Goal: Task Accomplishment & Management: Complete application form

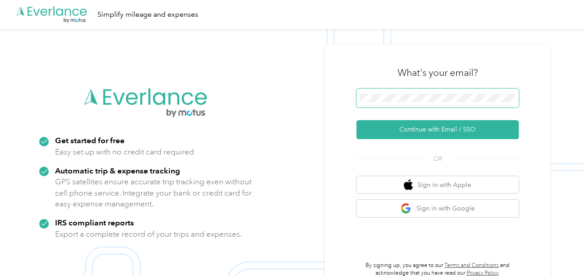
click at [357, 120] on button "Continue with Email / SSO" at bounding box center [438, 129] width 163 height 19
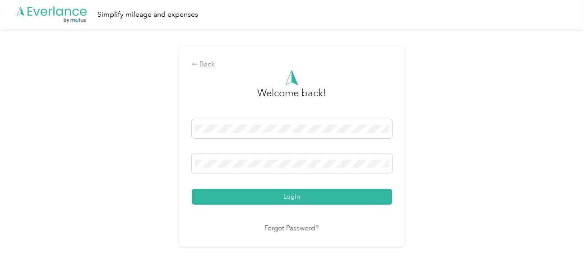
click at [311, 194] on button "Login" at bounding box center [292, 197] width 201 height 16
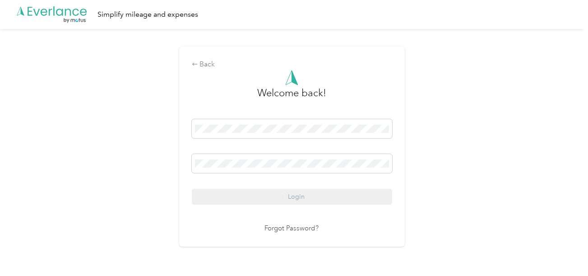
click at [424, 173] on div "Back Welcome back! Login Forgot Password?" at bounding box center [292, 150] width 584 height 243
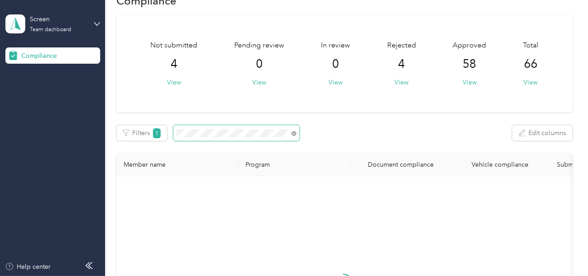
scroll to position [45, 0]
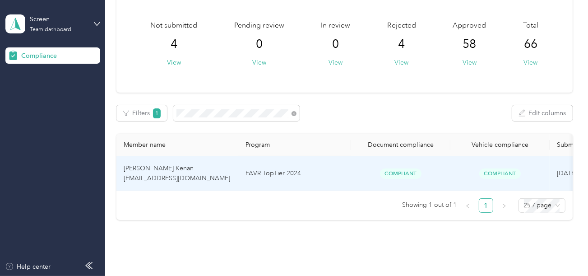
click at [294, 189] on td "FAVR TopTier 2024" at bounding box center [294, 173] width 113 height 35
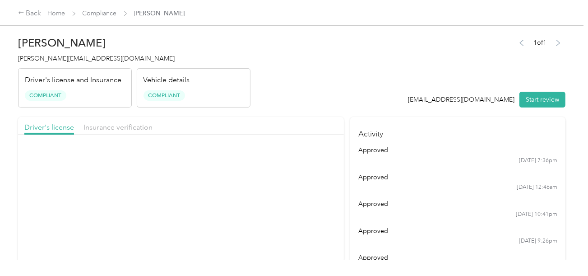
click at [401, 74] on header "[PERSON_NAME] Kenan [EMAIL_ADDRESS][DOMAIN_NAME] Driver's license and Insurance…" at bounding box center [292, 70] width 548 height 76
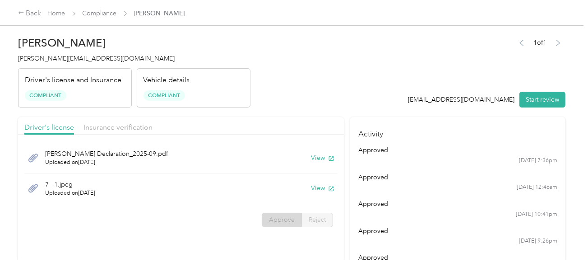
drag, startPoint x: 543, startPoint y: 104, endPoint x: 439, endPoint y: 75, distance: 107.9
click at [542, 104] on button "Start review" at bounding box center [543, 100] width 46 height 16
click at [410, 70] on div "1 of 1 [EMAIL_ADDRESS][DOMAIN_NAME] Start review" at bounding box center [482, 72] width 167 height 71
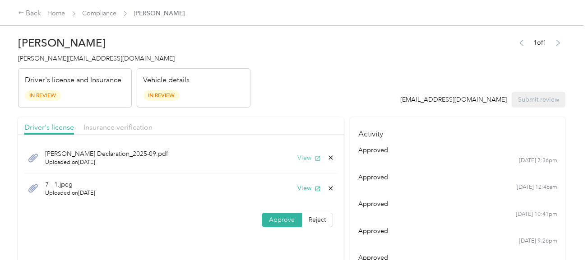
click at [313, 159] on button "View" at bounding box center [309, 157] width 23 height 9
click at [300, 183] on button "View" at bounding box center [309, 187] width 23 height 9
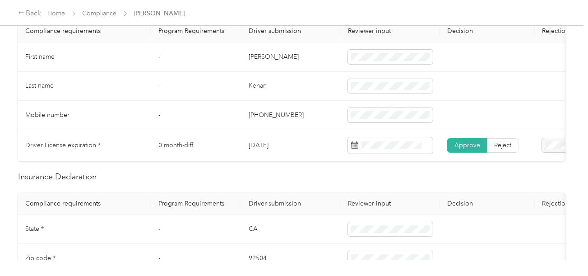
scroll to position [271, 0]
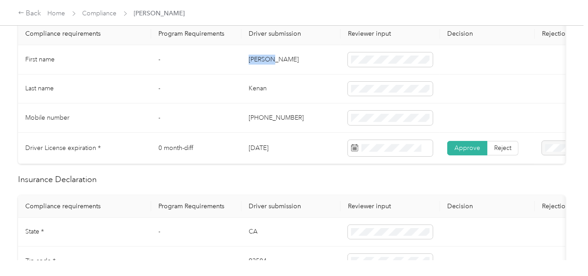
drag, startPoint x: 245, startPoint y: 57, endPoint x: 289, endPoint y: 57, distance: 44.3
click at [289, 57] on td "[PERSON_NAME]" at bounding box center [291, 59] width 99 height 29
copy td "[PERSON_NAME]"
click at [260, 89] on td "Kenan" at bounding box center [291, 89] width 99 height 29
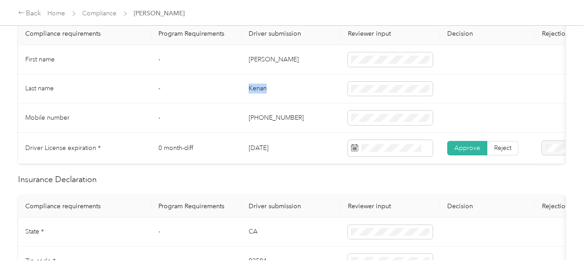
copy td "Kenan"
drag, startPoint x: 305, startPoint y: 105, endPoint x: 461, endPoint y: 145, distance: 160.7
click at [307, 107] on td "[PHONE_NUMBER]" at bounding box center [291, 117] width 99 height 29
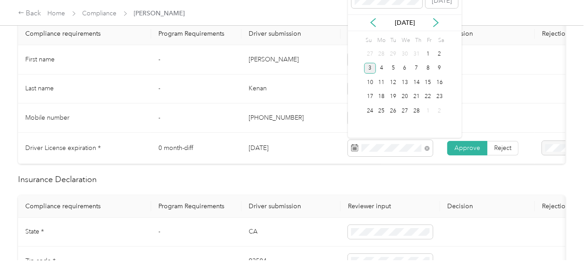
click at [369, 70] on div "3" at bounding box center [370, 68] width 12 height 11
click at [321, 151] on td "[DATE]" at bounding box center [291, 148] width 99 height 31
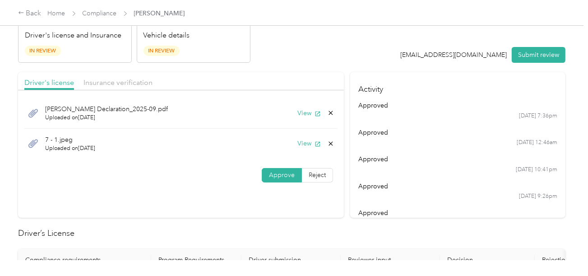
drag, startPoint x: 129, startPoint y: 85, endPoint x: 261, endPoint y: 67, distance: 132.7
click at [129, 85] on span "Insurance verification" at bounding box center [118, 82] width 69 height 9
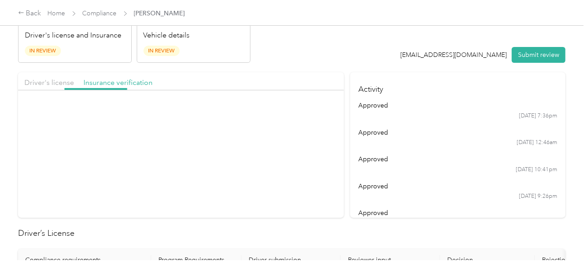
drag, startPoint x: 263, startPoint y: 67, endPoint x: 296, endPoint y: 89, distance: 39.6
click at [303, 108] on button "View" at bounding box center [309, 112] width 23 height 9
drag, startPoint x: 73, startPoint y: 82, endPoint x: 87, endPoint y: 78, distance: 14.6
click at [73, 82] on span "Driver's license" at bounding box center [49, 82] width 50 height 9
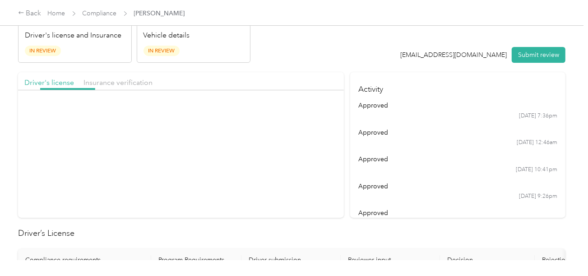
drag, startPoint x: 272, startPoint y: 71, endPoint x: 275, endPoint y: 75, distance: 4.9
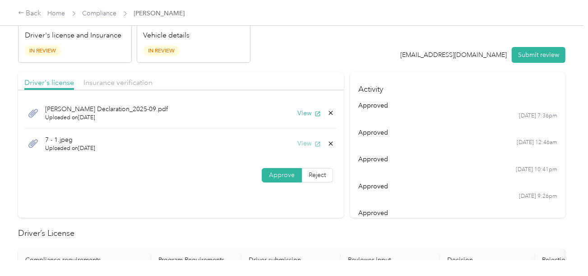
click at [300, 141] on button "View" at bounding box center [309, 143] width 23 height 9
click at [303, 111] on button "View" at bounding box center [309, 112] width 23 height 9
click at [328, 109] on icon at bounding box center [330, 112] width 7 height 7
click at [310, 118] on button "Yes" at bounding box center [308, 116] width 18 height 14
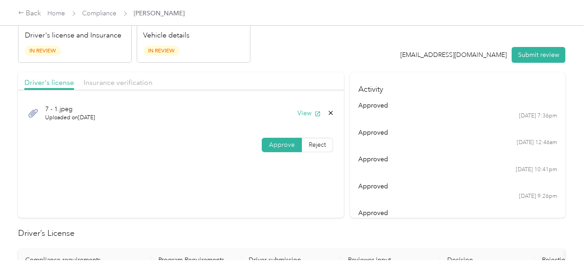
click at [134, 75] on div "Driver's license Insurance verification" at bounding box center [181, 81] width 326 height 18
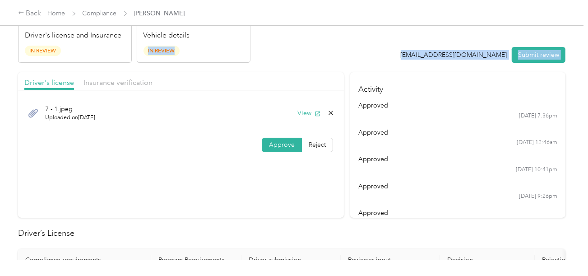
drag, startPoint x: 116, startPoint y: 82, endPoint x: 154, endPoint y: 81, distance: 38.4
click at [116, 82] on span "Insurance verification" at bounding box center [118, 82] width 69 height 9
click at [277, 58] on header "[PERSON_NAME] Kenan [EMAIL_ADDRESS][DOMAIN_NAME] Driver's license and Insurance…" at bounding box center [292, 25] width 548 height 76
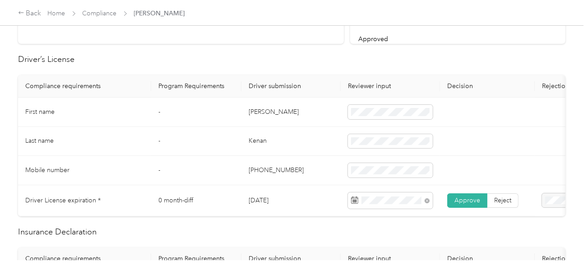
scroll to position [361, 0]
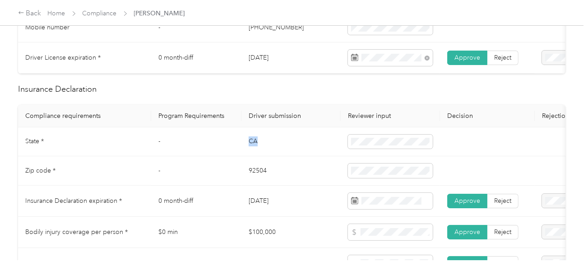
drag, startPoint x: 250, startPoint y: 148, endPoint x: 289, endPoint y: 143, distance: 40.1
click at [289, 143] on td "CA" at bounding box center [291, 141] width 99 height 29
copy td "CA"
click at [244, 177] on td "92504" at bounding box center [291, 170] width 99 height 29
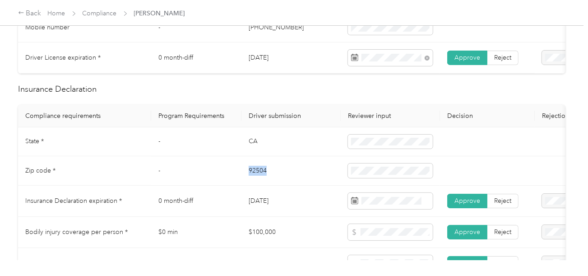
copy td "92504"
click at [244, 177] on td "92504" at bounding box center [291, 170] width 99 height 29
drag, startPoint x: 327, startPoint y: 196, endPoint x: 425, endPoint y: 216, distance: 100.2
click at [328, 196] on td "[DATE]" at bounding box center [291, 201] width 99 height 31
click at [425, 216] on td at bounding box center [390, 201] width 99 height 31
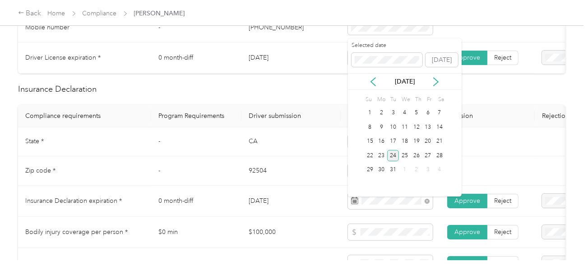
click at [396, 153] on div "24" at bounding box center [393, 155] width 12 height 11
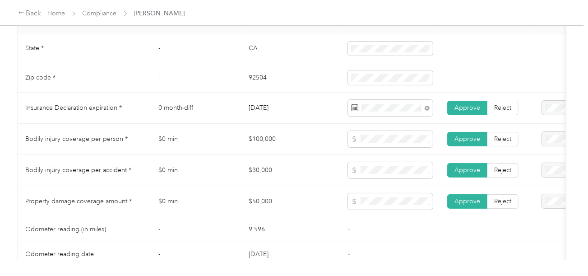
scroll to position [497, 0]
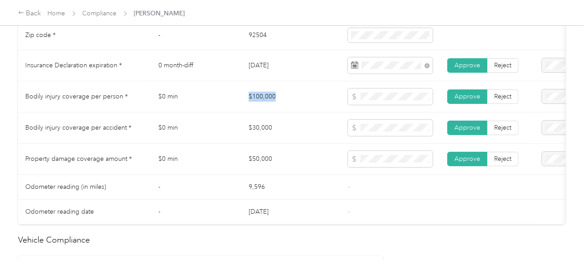
drag, startPoint x: 238, startPoint y: 98, endPoint x: 311, endPoint y: 101, distance: 72.7
click at [300, 101] on tr "Bodily injury coverage per person * $0 min $100,000 Approve Reject" at bounding box center [336, 96] width 637 height 31
copy tr "$30,000"
drag, startPoint x: 238, startPoint y: 128, endPoint x: 314, endPoint y: 124, distance: 76.0
click at [314, 124] on tr "Bodily injury coverage per accident * $0 min $30,000 Approve Reject" at bounding box center [336, 127] width 637 height 31
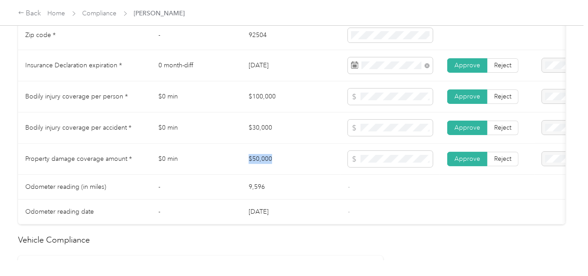
drag, startPoint x: 271, startPoint y: 161, endPoint x: 346, endPoint y: 157, distance: 74.6
click at [331, 157] on tr "Property damage coverage amount * $0 min $50,000 Approve Reject" at bounding box center [336, 159] width 637 height 31
copy tr "$50,000"
click at [414, 167] on span at bounding box center [390, 159] width 85 height 16
click at [389, 167] on span at bounding box center [390, 159] width 85 height 16
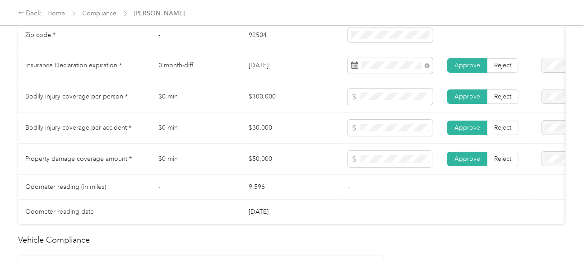
drag, startPoint x: 339, startPoint y: 187, endPoint x: 341, endPoint y: 239, distance: 52.0
click at [339, 188] on td "9,596" at bounding box center [291, 187] width 99 height 25
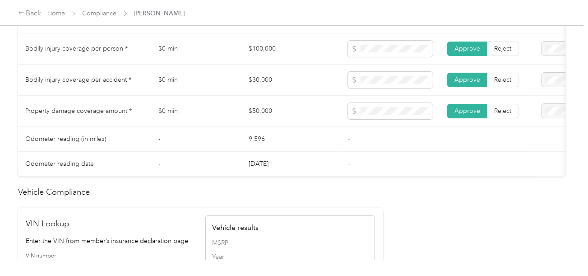
scroll to position [723, 0]
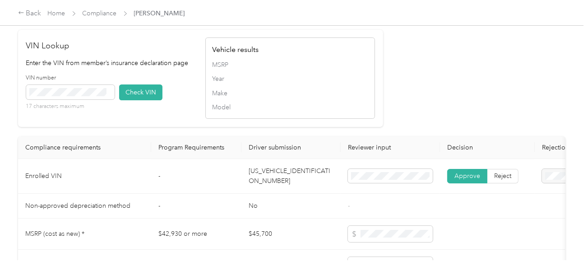
click at [259, 192] on td "[US_VEHICLE_IDENTIFICATION_NUMBER]" at bounding box center [291, 176] width 99 height 35
copy td "[US_VEHICLE_IDENTIFICATION_NUMBER]"
click at [78, 110] on div "17 characters maximum" at bounding box center [70, 97] width 89 height 25
drag, startPoint x: 131, startPoint y: 101, endPoint x: 310, endPoint y: 116, distance: 179.0
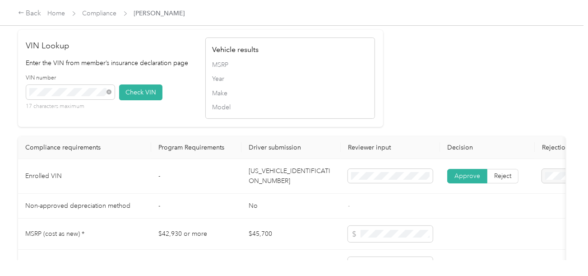
click at [131, 100] on button "Check VIN" at bounding box center [140, 92] width 43 height 16
click at [380, 121] on div "VIN Lookup Enter the VIN from member’s insurance declaration page VIN number 17…" at bounding box center [200, 78] width 365 height 97
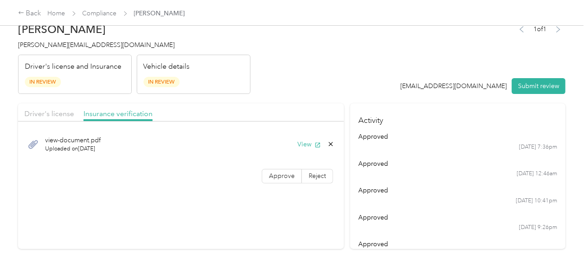
scroll to position [0, 0]
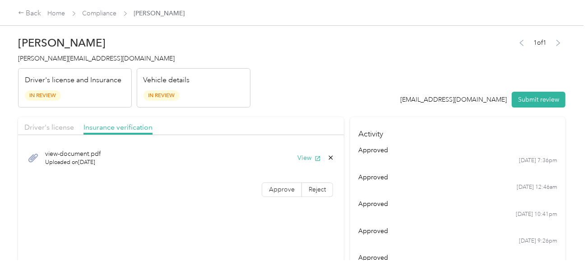
drag, startPoint x: 275, startPoint y: 186, endPoint x: 289, endPoint y: 135, distance: 52.7
click at [275, 186] on span "Approve" at bounding box center [282, 190] width 26 height 8
click at [296, 102] on header "[PERSON_NAME] Kenan [EMAIL_ADDRESS][DOMAIN_NAME] Driver's license and Insurance…" at bounding box center [292, 70] width 548 height 76
drag, startPoint x: 54, startPoint y: 124, endPoint x: 276, endPoint y: 82, distance: 225.6
click at [55, 124] on span "Driver's license" at bounding box center [49, 127] width 50 height 9
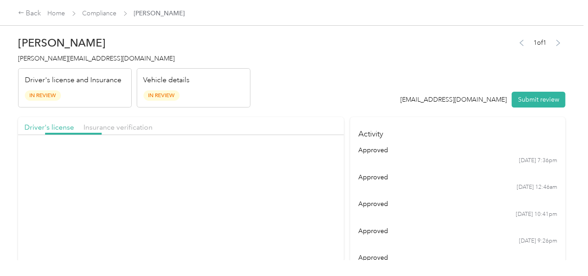
click at [276, 82] on header "[PERSON_NAME] Kenan [EMAIL_ADDRESS][DOMAIN_NAME] Driver's license and Insurance…" at bounding box center [292, 70] width 548 height 76
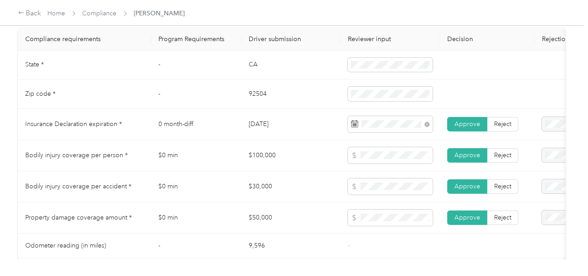
scroll to position [452, 0]
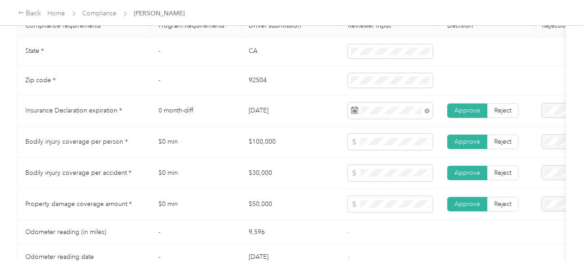
click at [297, 163] on td "$30,000" at bounding box center [291, 173] width 99 height 31
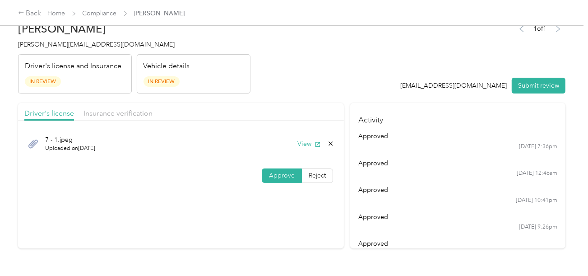
scroll to position [0, 0]
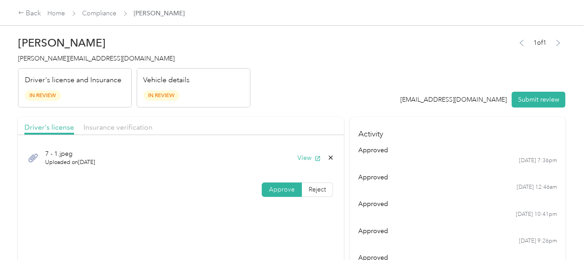
click at [543, 83] on div "1 of 1 [EMAIL_ADDRESS][DOMAIN_NAME] Submit review" at bounding box center [483, 72] width 165 height 71
click at [541, 91] on div "1 of 1 [EMAIL_ADDRESS][DOMAIN_NAME] Submit review" at bounding box center [483, 72] width 165 height 71
click at [541, 92] on button "Submit review" at bounding box center [539, 100] width 54 height 16
drag, startPoint x: 399, startPoint y: 74, endPoint x: 343, endPoint y: 74, distance: 56.0
click at [398, 74] on div "1 of 1 [EMAIL_ADDRESS][DOMAIN_NAME] Submit review" at bounding box center [479, 72] width 175 height 71
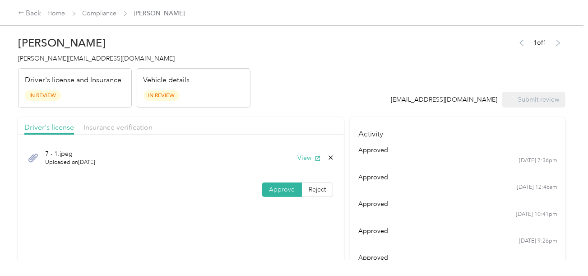
click at [62, 60] on span "[PERSON_NAME][EMAIL_ADDRESS][DOMAIN_NAME]" at bounding box center [96, 59] width 157 height 8
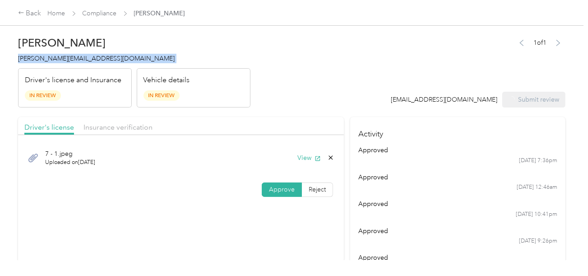
click at [62, 60] on span "[PERSON_NAME][EMAIL_ADDRESS][DOMAIN_NAME]" at bounding box center [96, 59] width 157 height 8
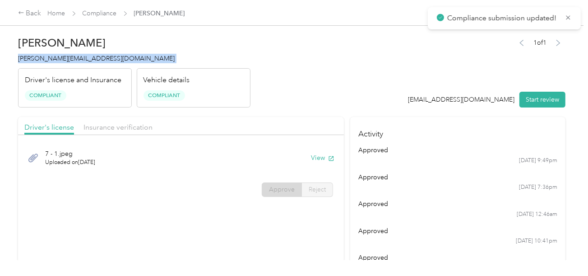
copy span "[PERSON_NAME][EMAIL_ADDRESS][DOMAIN_NAME]"
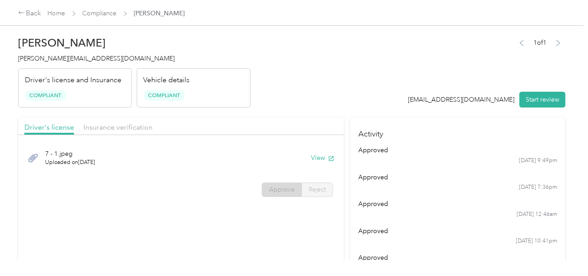
drag, startPoint x: 462, startPoint y: 19, endPoint x: 456, endPoint y: 24, distance: 7.4
click at [460, 21] on div "Back Home Compliance [PERSON_NAME]" at bounding box center [294, 12] width 588 height 25
click at [92, 13] on link "Compliance" at bounding box center [100, 13] width 34 height 8
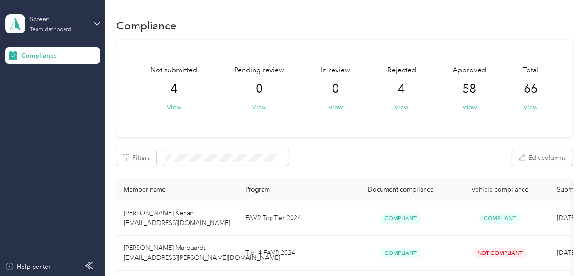
click at [75, 27] on div "Screen Team dashboard" at bounding box center [58, 23] width 56 height 18
click at [43, 90] on div "Log out" at bounding box center [30, 94] width 35 height 9
